Goal: Task Accomplishment & Management: Manage account settings

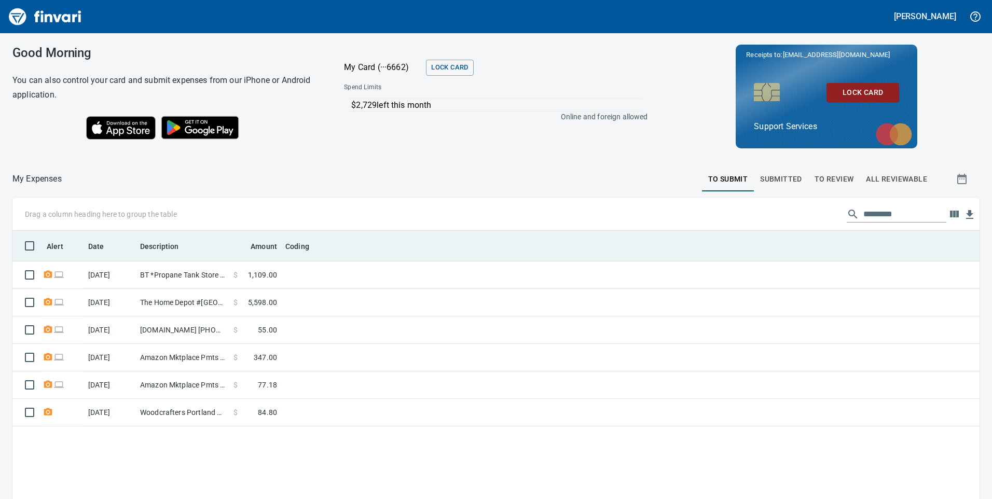
scroll to position [377, 952]
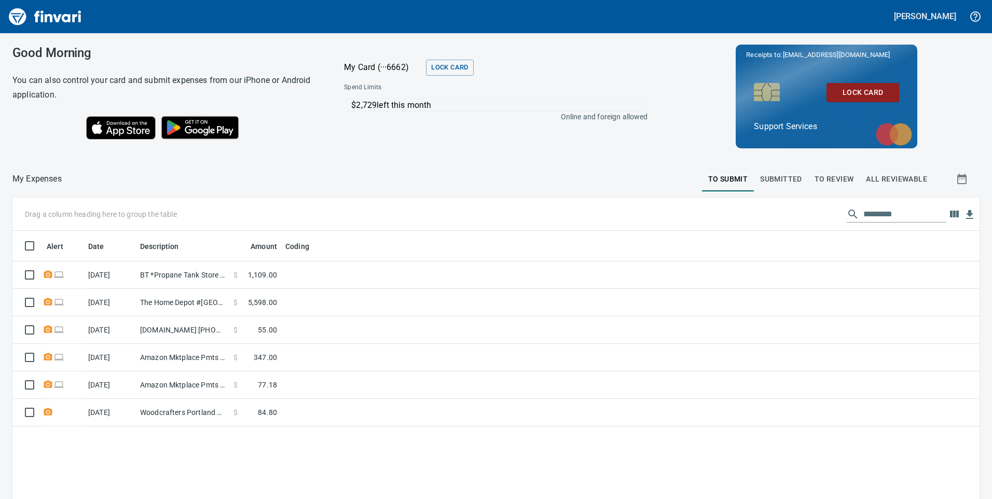
click at [839, 182] on span "To Review" at bounding box center [834, 179] width 39 height 13
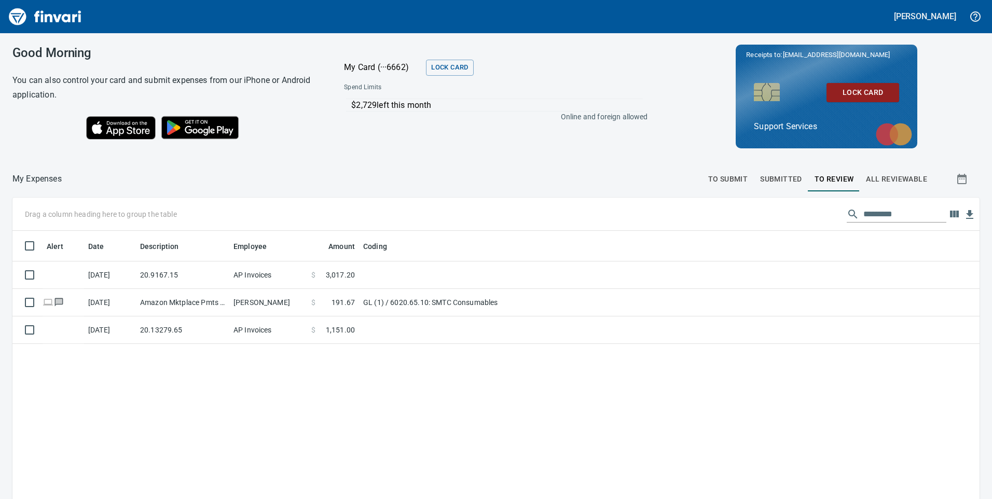
scroll to position [377, 952]
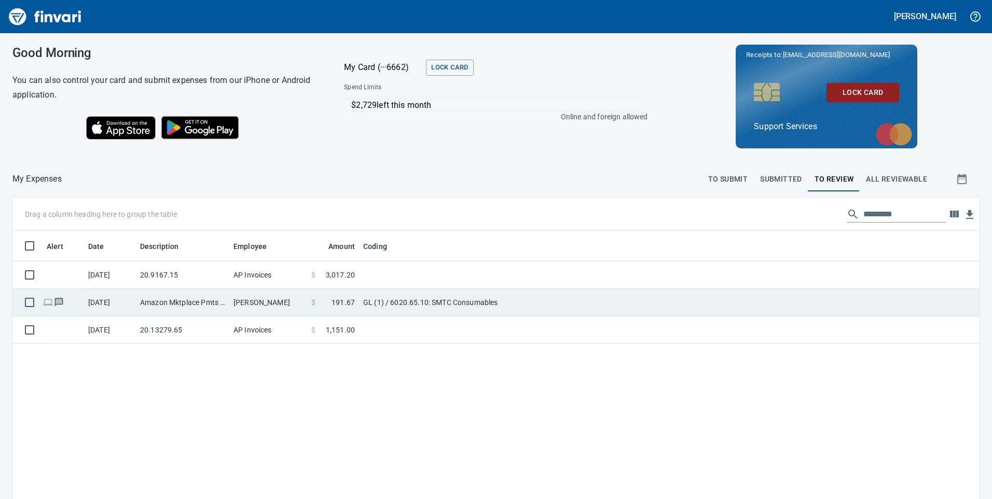
click at [357, 302] on td "$ 191.67" at bounding box center [333, 303] width 52 height 28
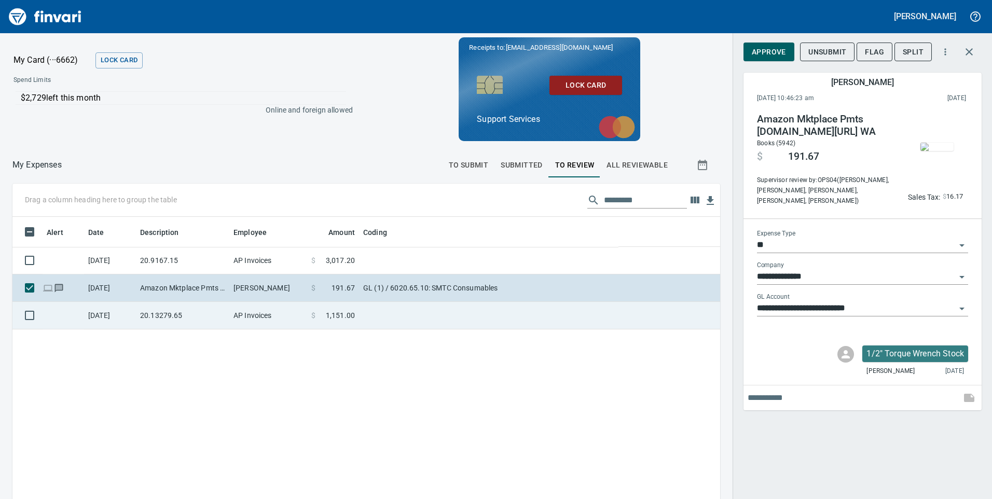
scroll to position [377, 692]
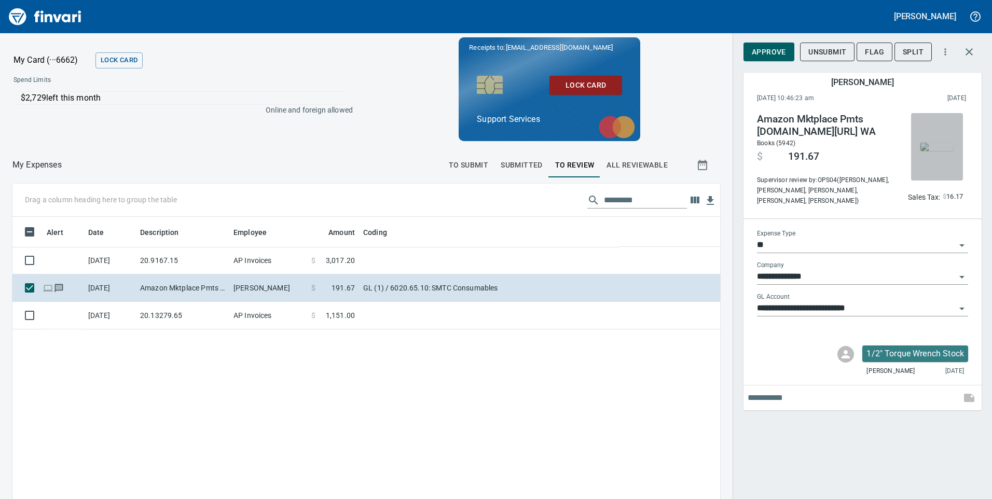
click at [933, 143] on img "button" at bounding box center [937, 147] width 33 height 8
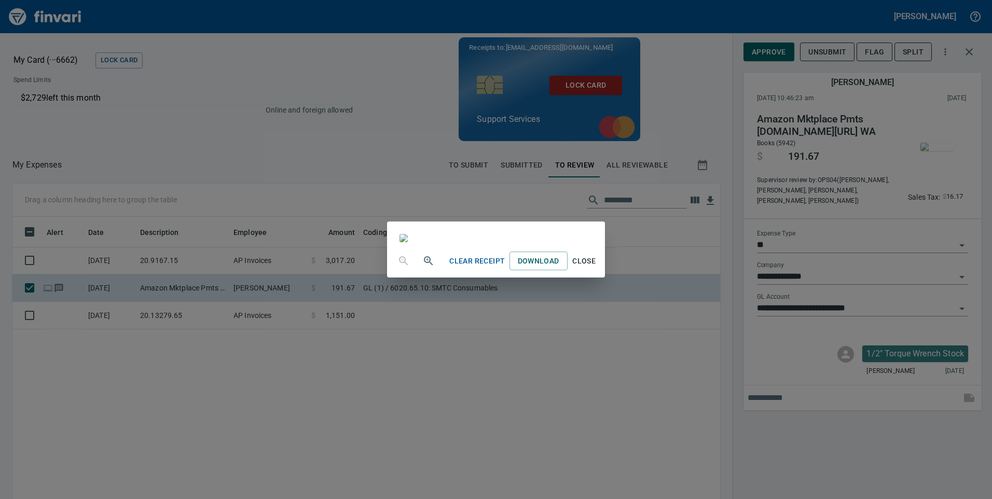
click at [193, 124] on div "Clear Receipt Download Close" at bounding box center [496, 249] width 992 height 499
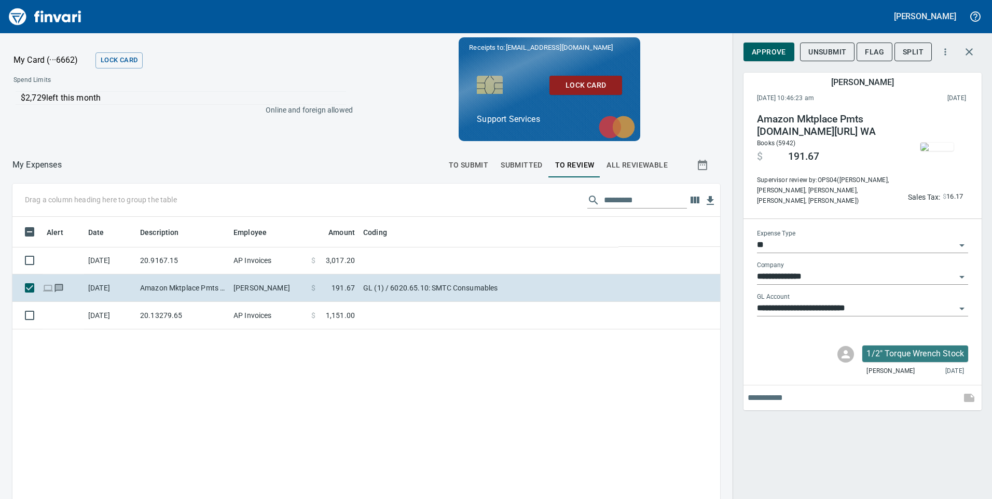
click at [938, 151] on img "button" at bounding box center [937, 147] width 33 height 8
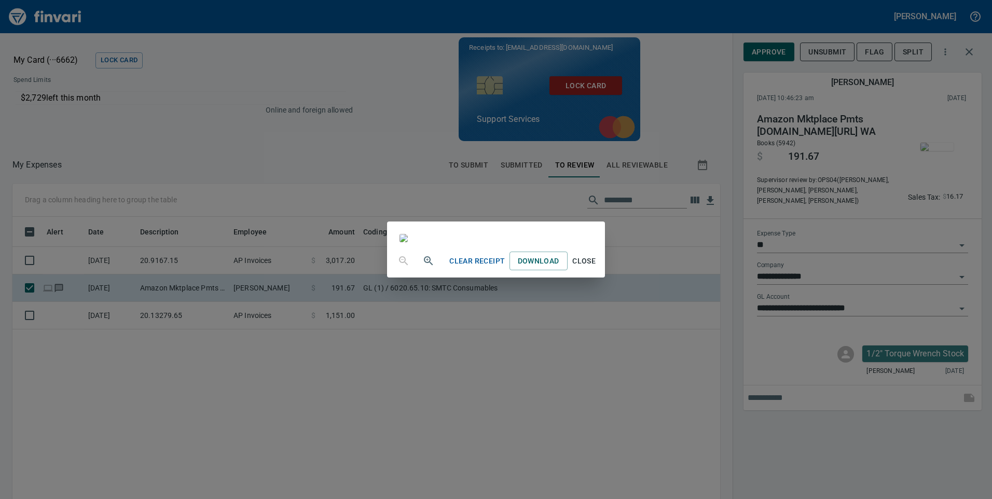
click at [291, 118] on div "Clear Receipt Download Close" at bounding box center [496, 249] width 992 height 499
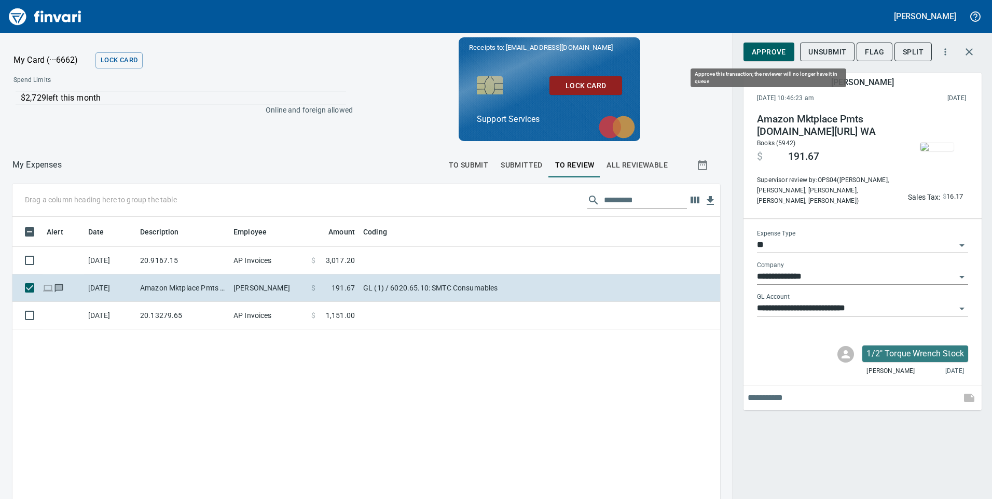
click at [778, 57] on span "Approve" at bounding box center [769, 52] width 34 height 13
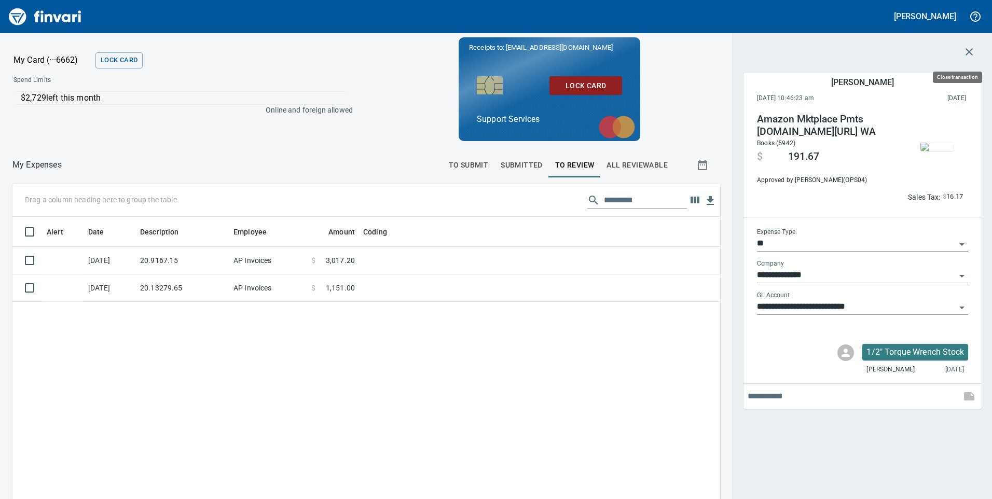
click at [975, 58] on icon "button" at bounding box center [969, 52] width 12 height 12
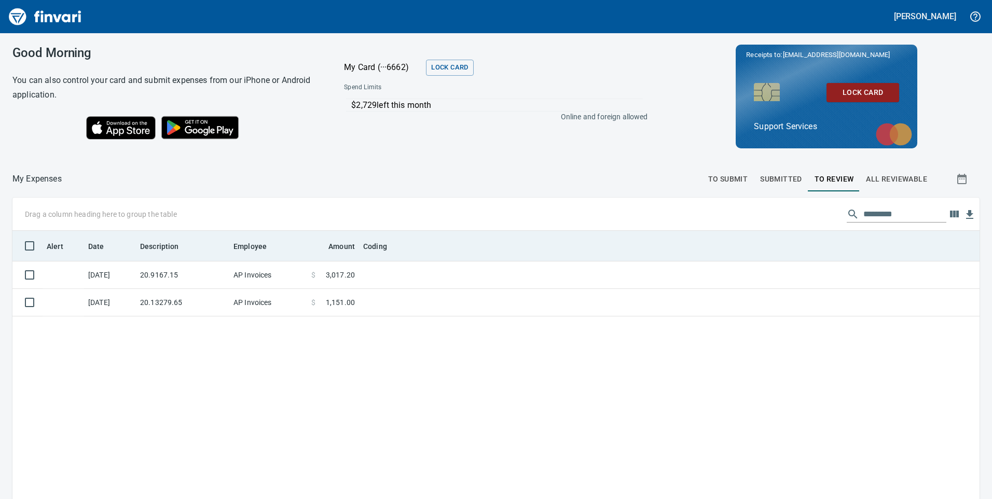
scroll to position [377, 952]
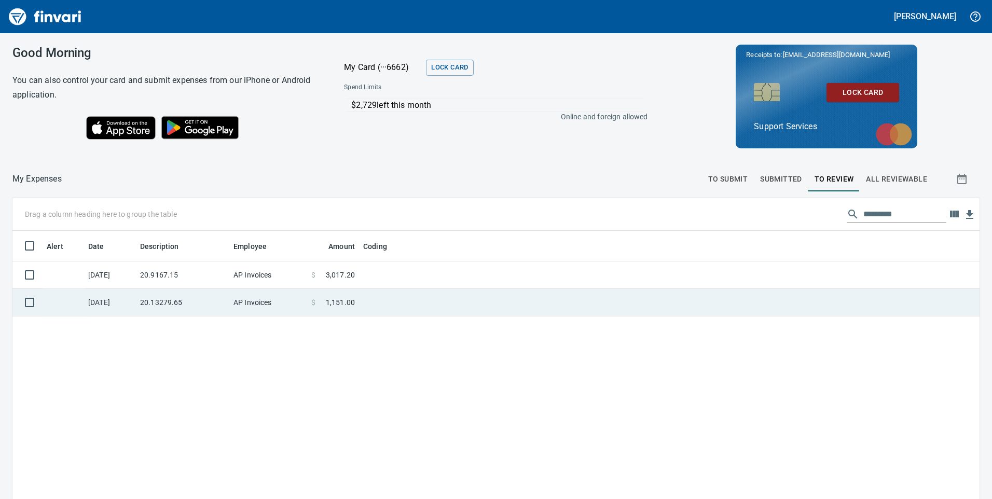
click at [416, 294] on td at bounding box center [489, 303] width 260 height 28
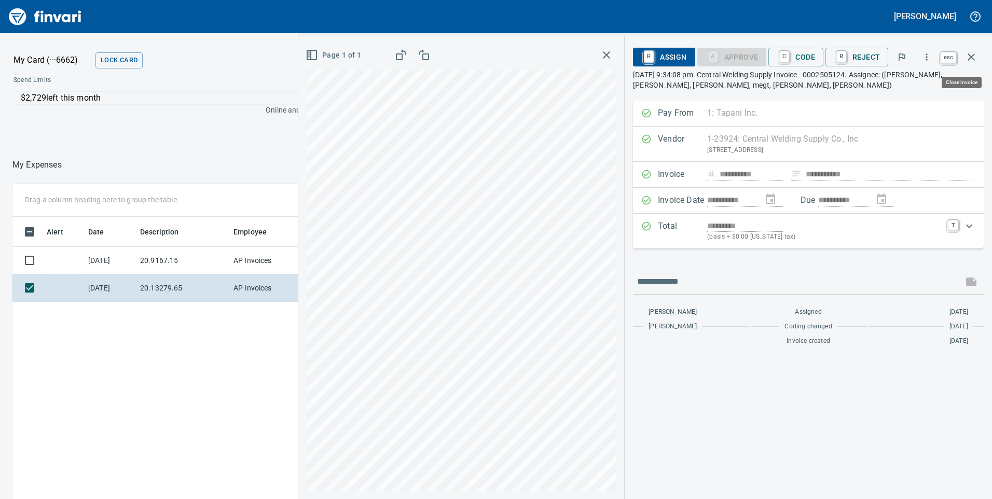
scroll to position [377, 692]
click at [965, 58] on icon "button" at bounding box center [971, 57] width 12 height 12
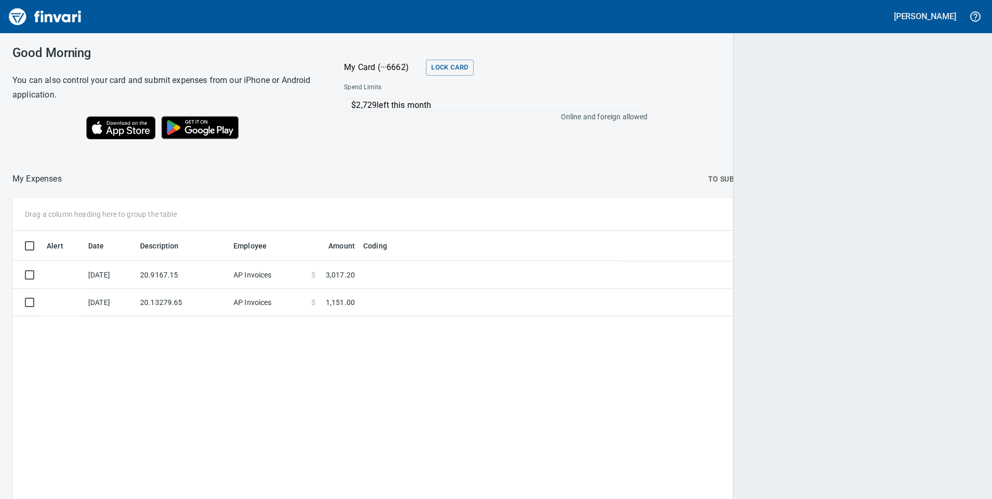
scroll to position [377, 950]
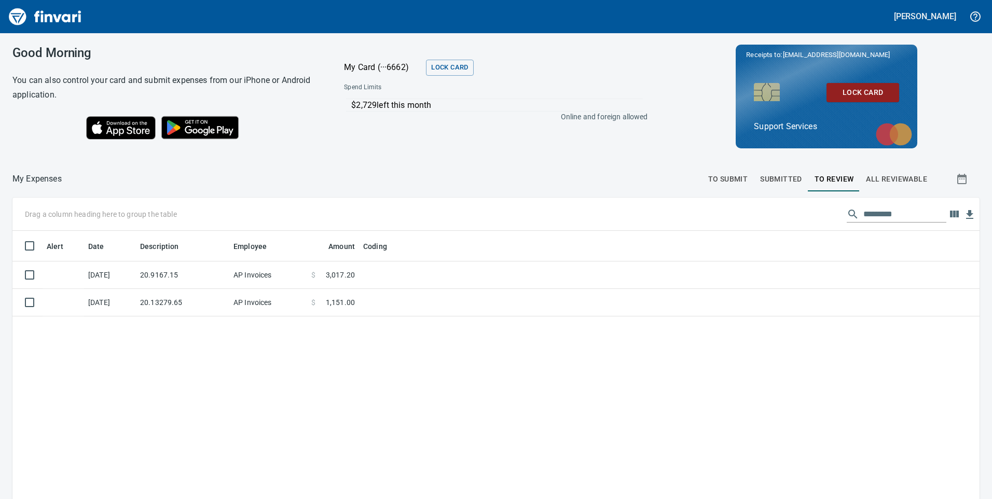
click at [548, 333] on div "Alert Date Description Employee Amount Coding [DATE] 20.9167.15 AP Invoices $ 3…" at bounding box center [496, 424] width 968 height 386
